Goal: Information Seeking & Learning: Learn about a topic

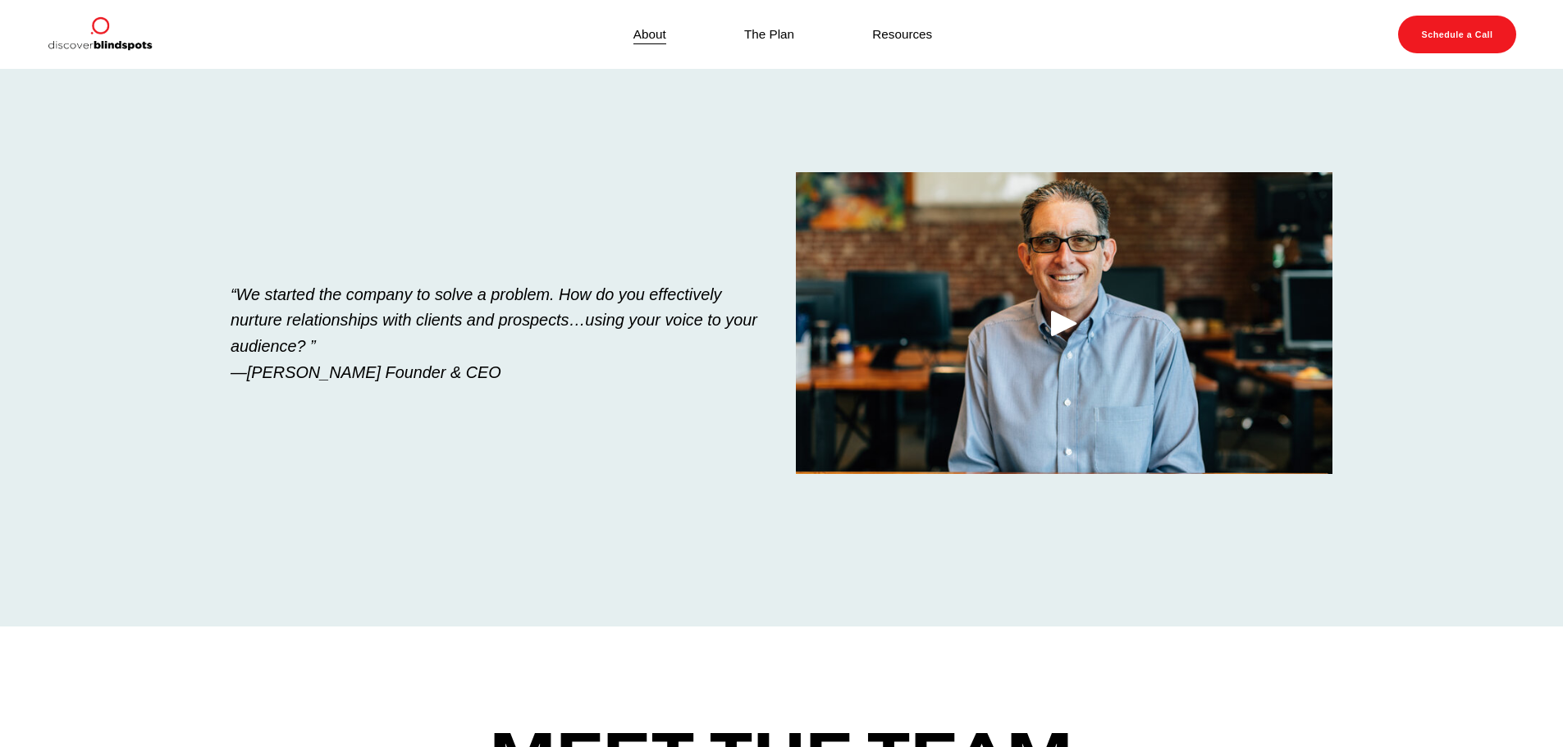
click at [769, 30] on link "The Plan" at bounding box center [769, 34] width 50 height 22
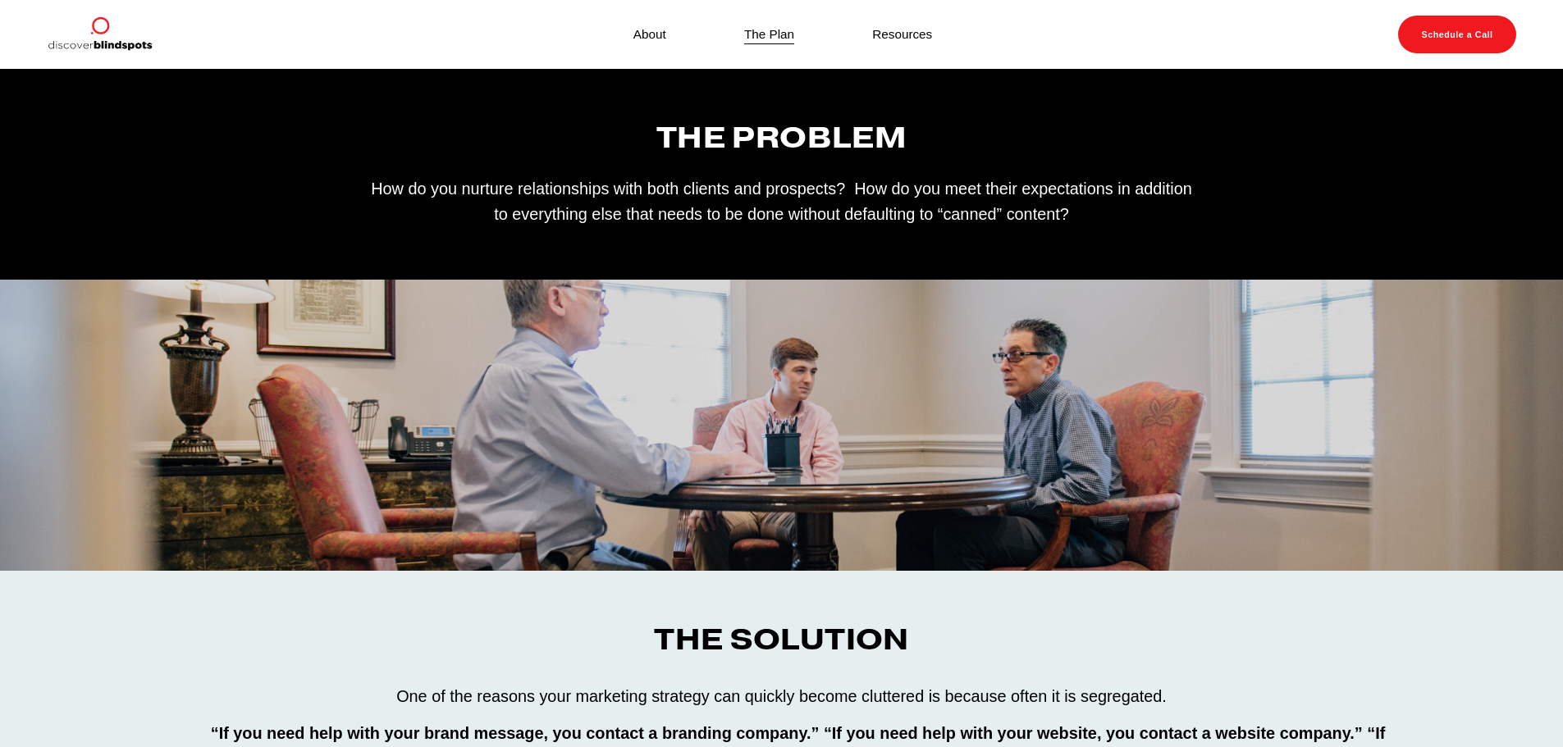
click at [875, 25] on link "Resources" at bounding box center [902, 34] width 60 height 22
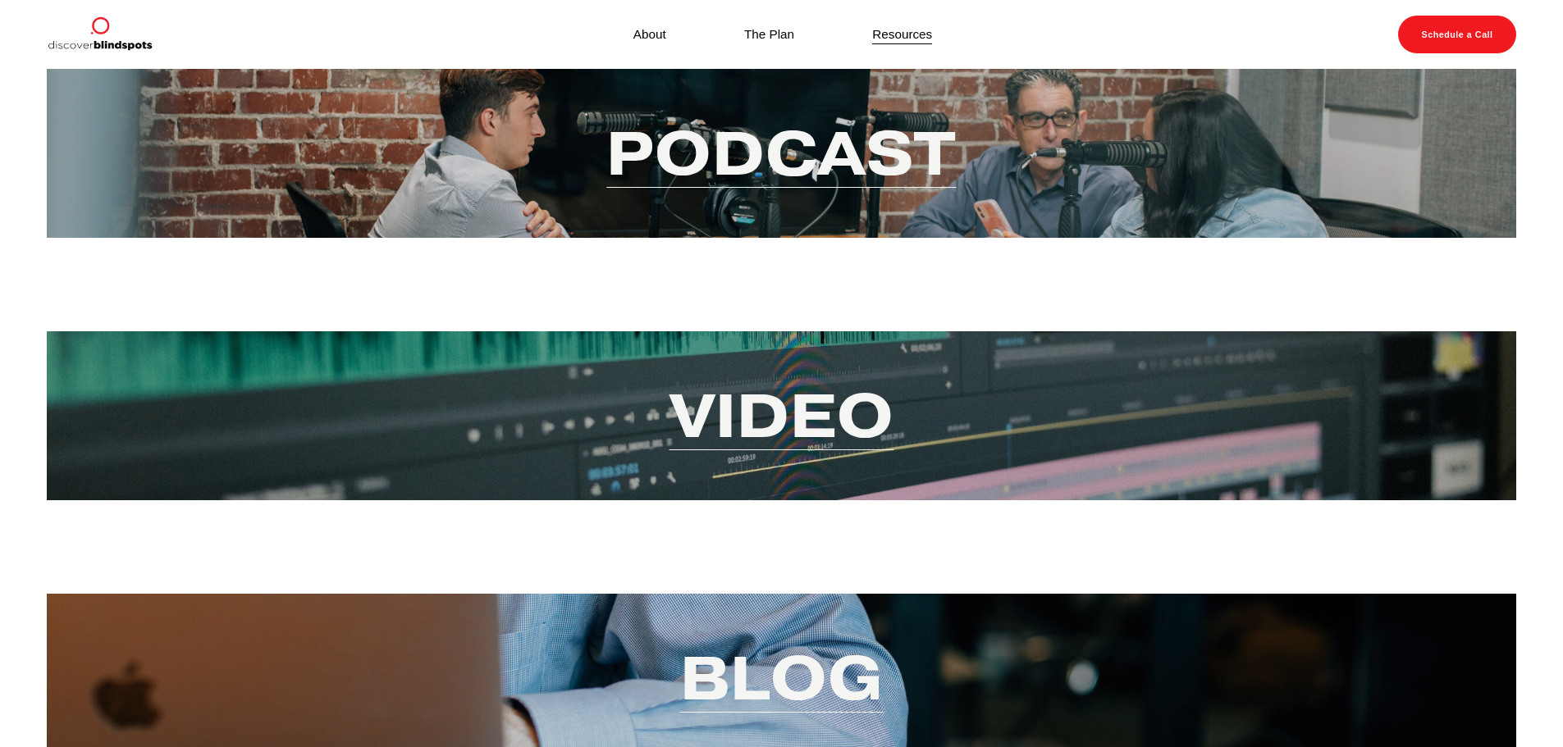
click at [751, 418] on link "Video" at bounding box center [781, 416] width 225 height 80
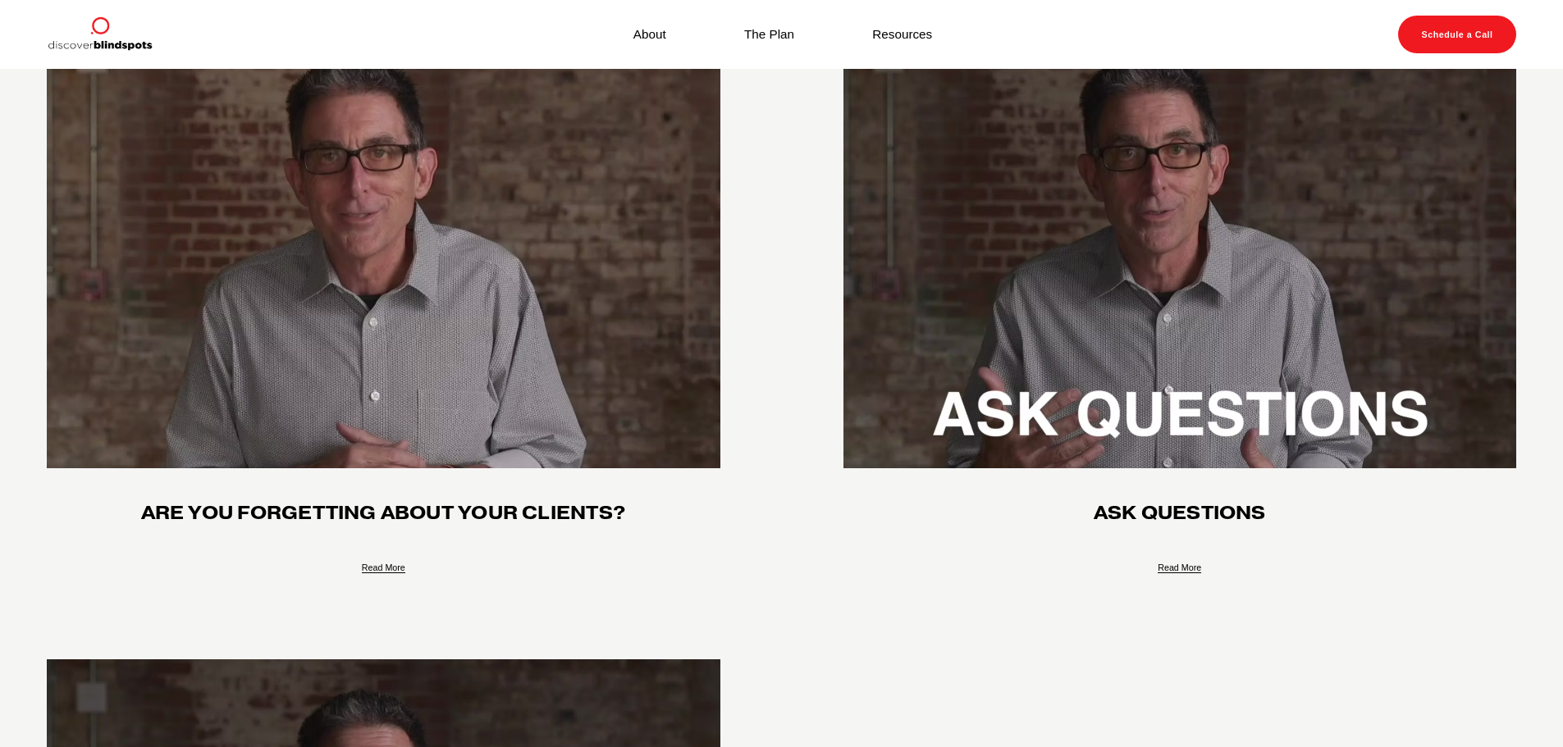
scroll to position [423, 0]
